Goal: Find specific page/section: Find specific page/section

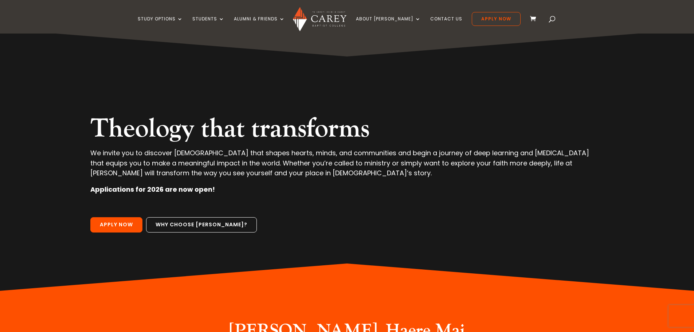
scroll to position [73, 0]
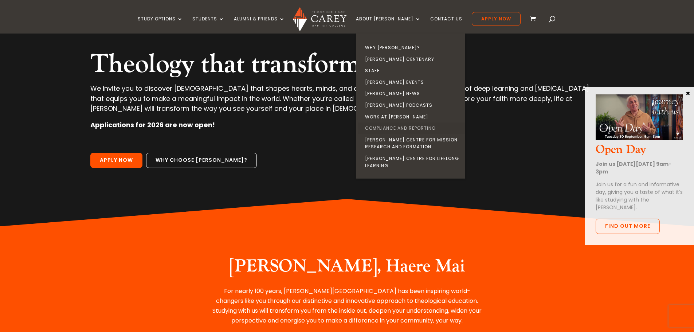
click at [400, 128] on link "Compliance and Reporting" at bounding box center [412, 128] width 109 height 12
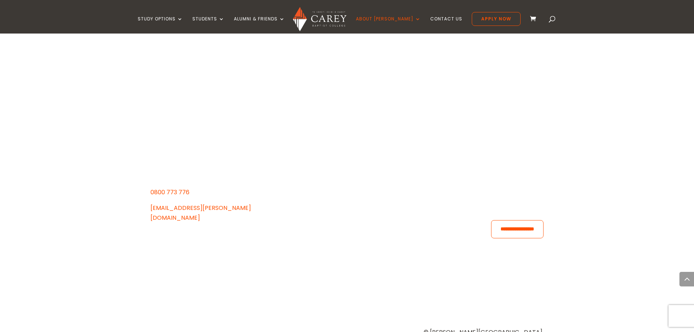
scroll to position [1531, 0]
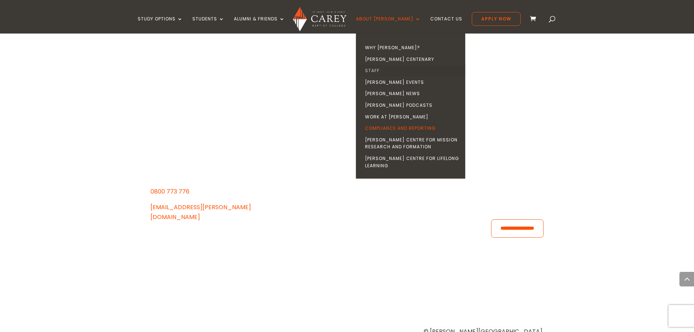
click at [384, 69] on link "Staff" at bounding box center [412, 71] width 109 height 12
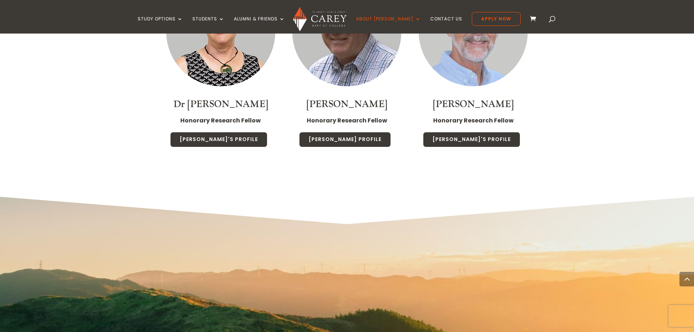
scroll to position [4363, 0]
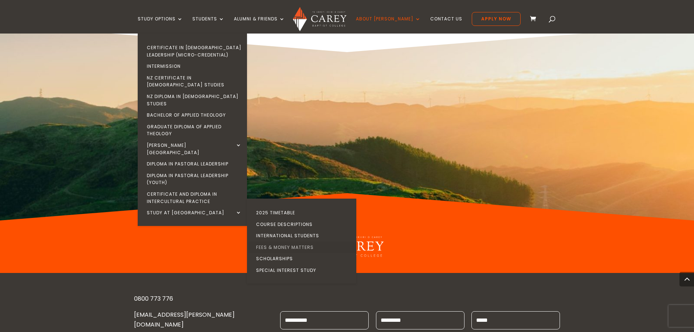
click at [313, 242] on link "Fees & Money Matters" at bounding box center [303, 248] width 109 height 12
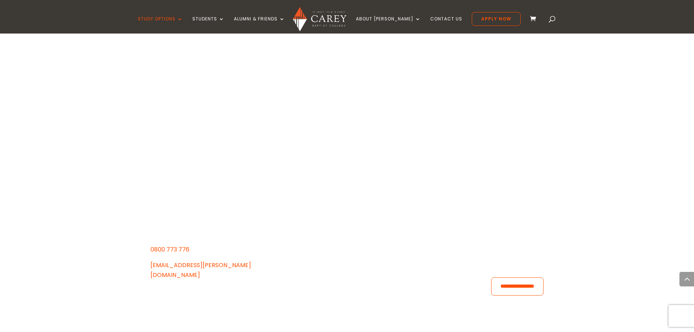
scroll to position [2040, 0]
